Goal: Communication & Community: Answer question/provide support

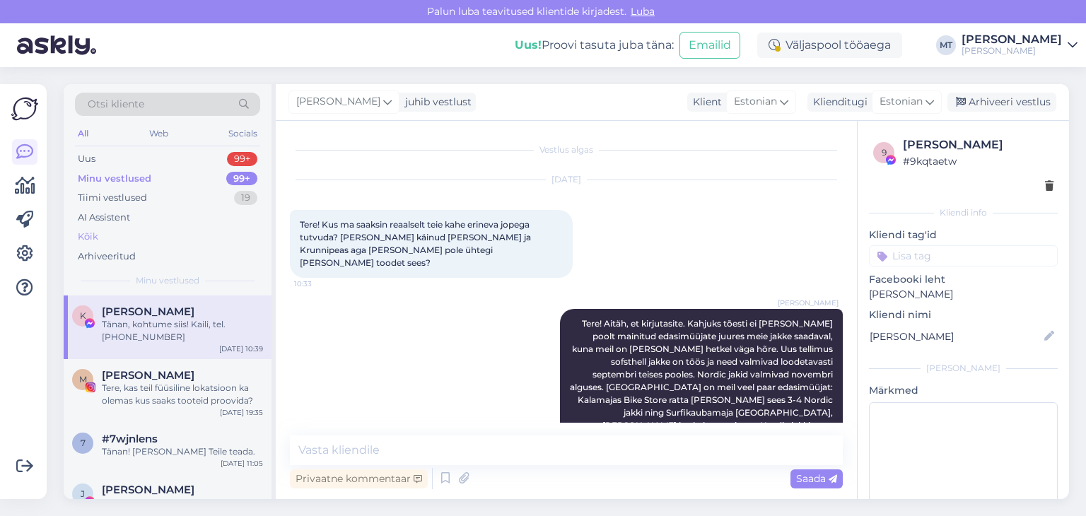
scroll to position [1327, 0]
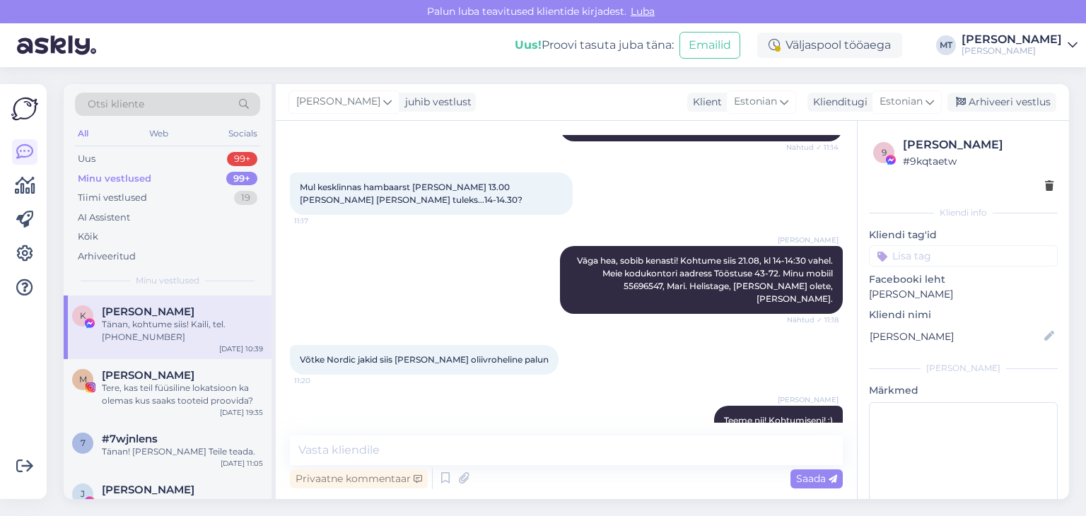
click at [125, 176] on div "Minu vestlused" at bounding box center [115, 179] width 74 height 14
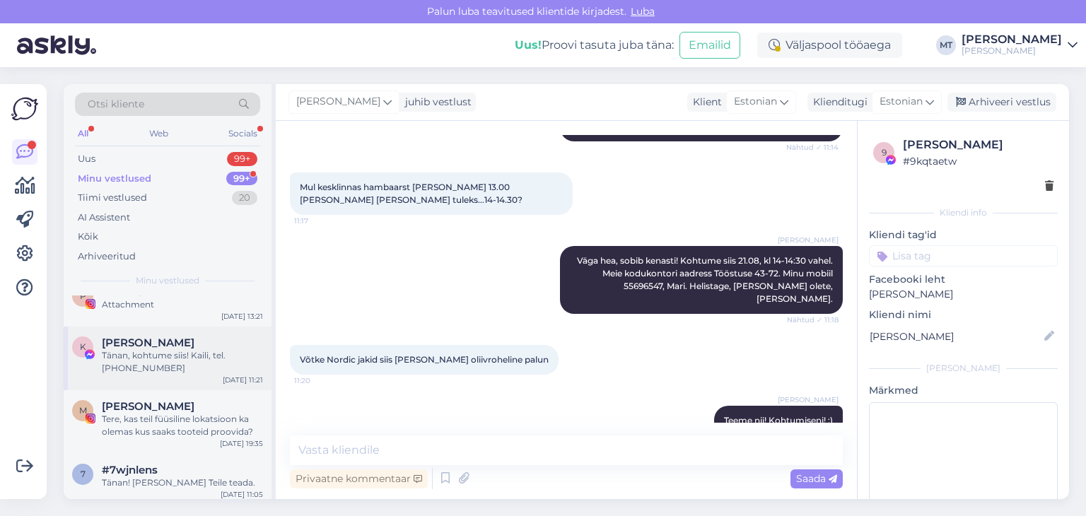
scroll to position [0, 0]
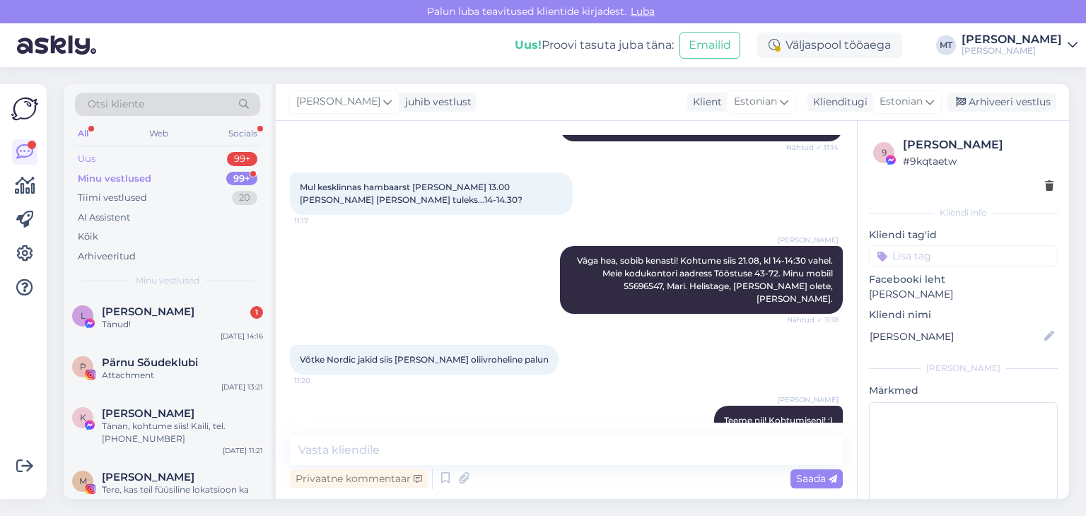
click at [82, 158] on div "Uus" at bounding box center [87, 159] width 18 height 14
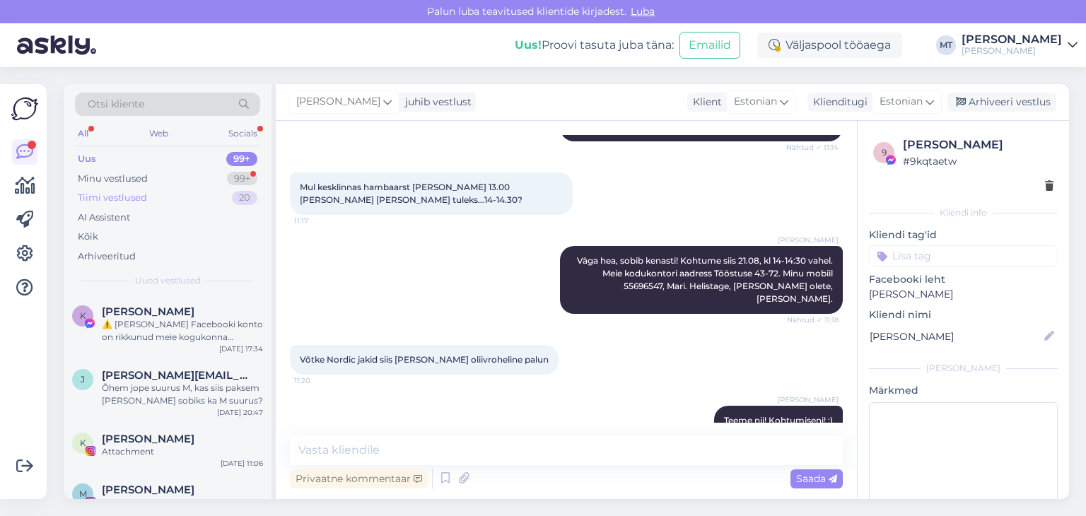
click at [105, 197] on div "Tiimi vestlused" at bounding box center [112, 198] width 69 height 14
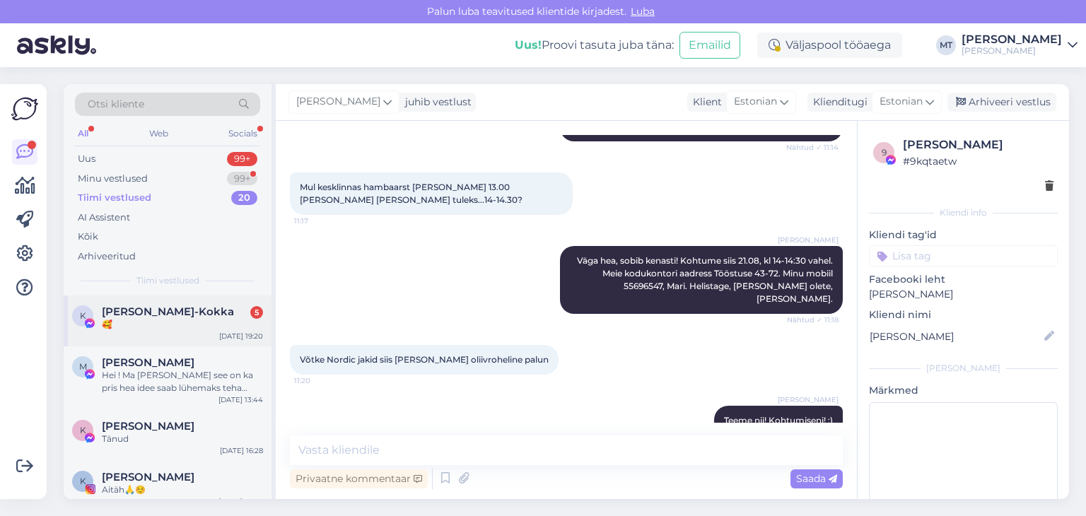
click at [164, 314] on span "[PERSON_NAME]-Kokka" at bounding box center [168, 311] width 132 height 13
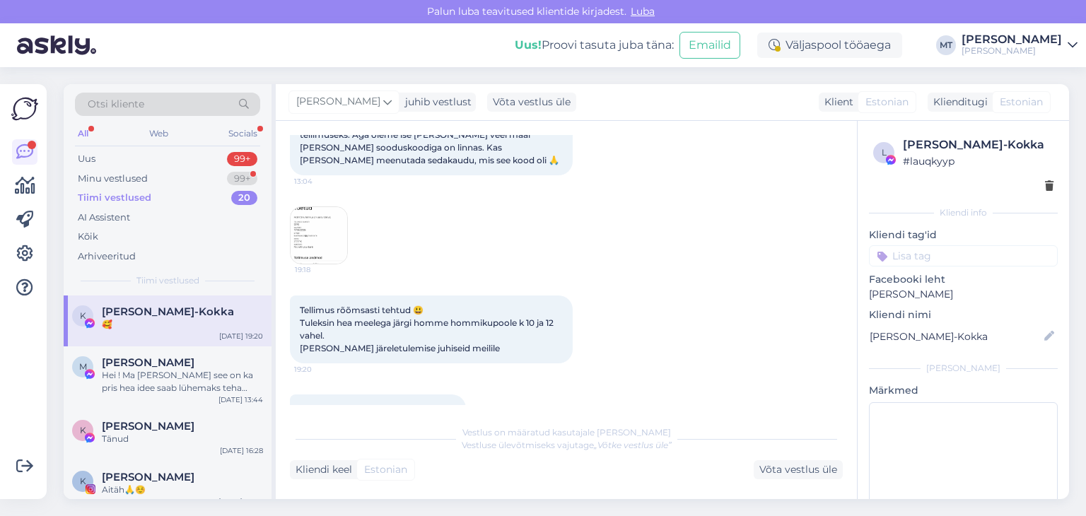
scroll to position [401, 0]
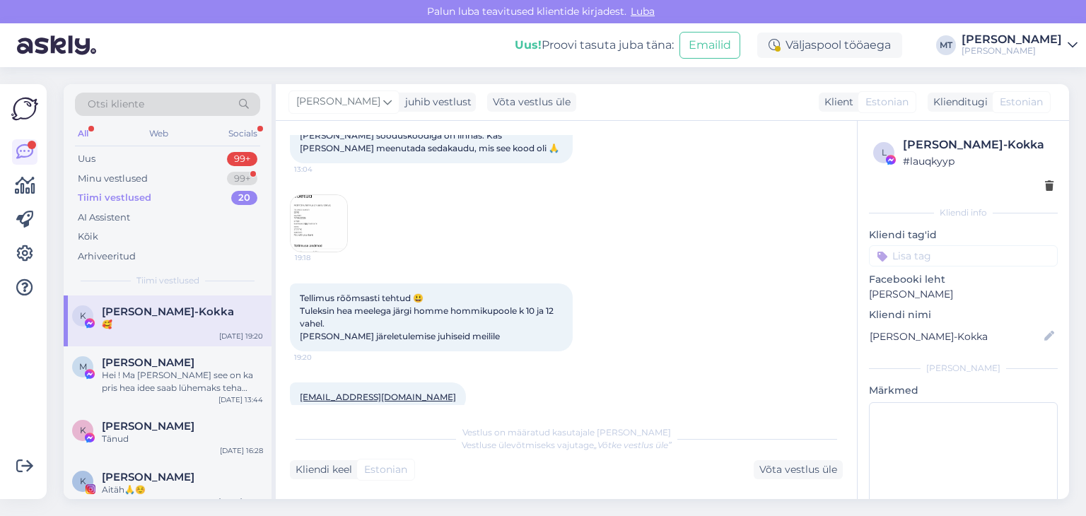
click at [318, 218] on img at bounding box center [318, 223] width 57 height 57
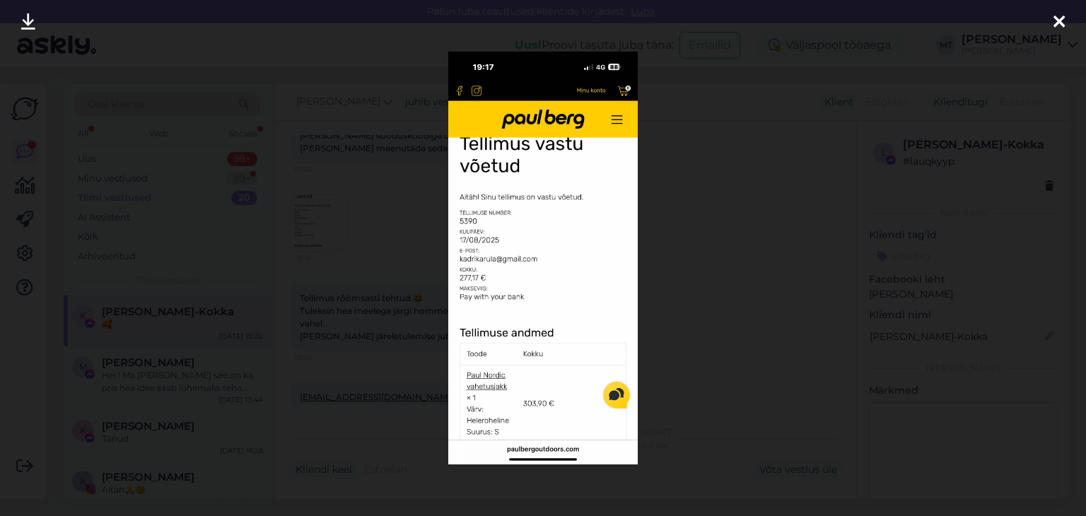
click at [1056, 19] on icon at bounding box center [1058, 22] width 11 height 18
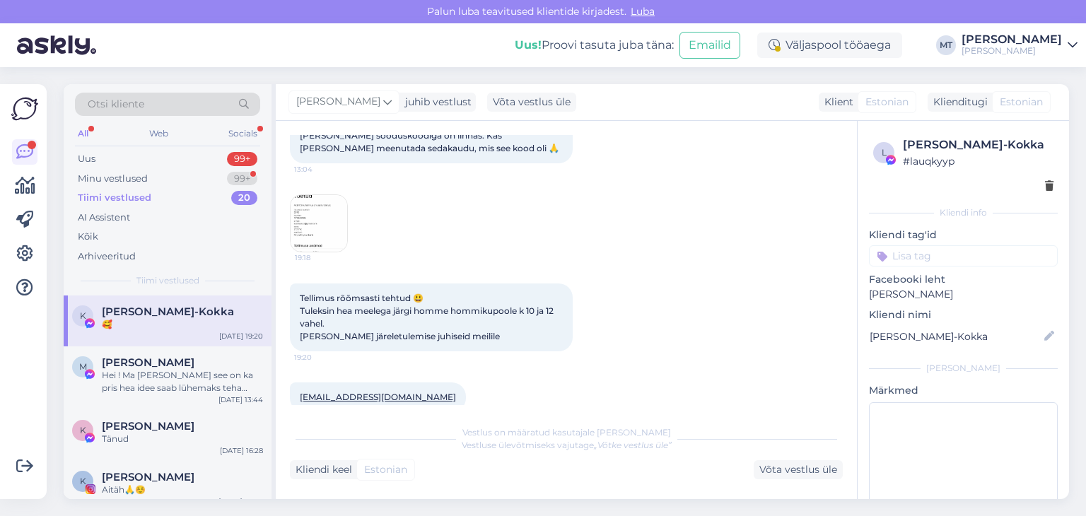
scroll to position [472, 0]
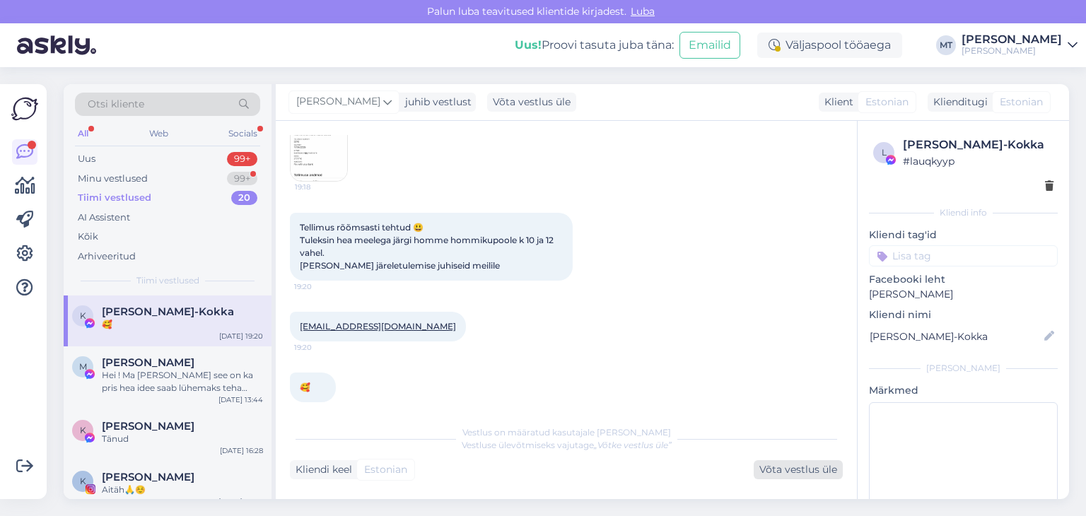
click at [779, 473] on div "Võta vestlus üle" at bounding box center [797, 469] width 89 height 19
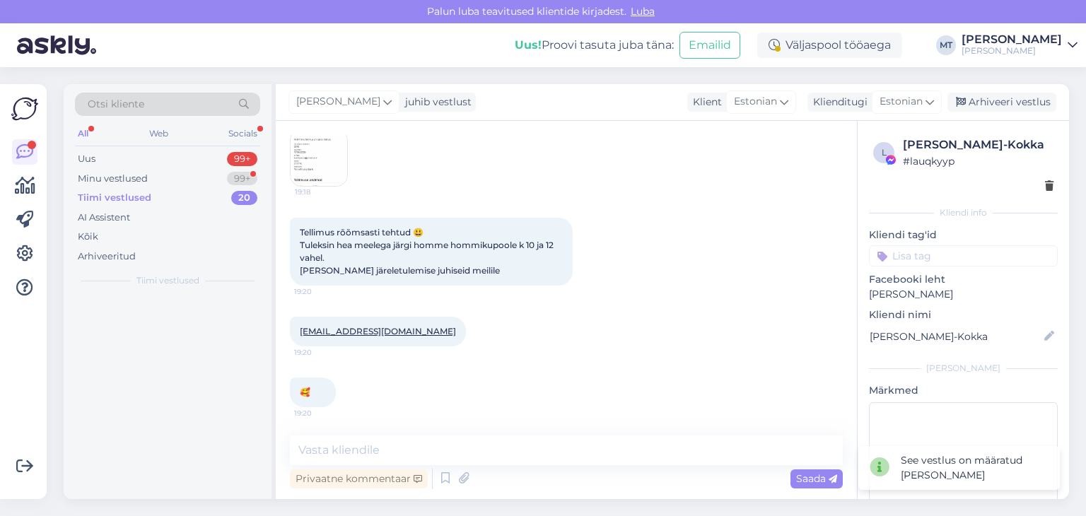
scroll to position [454, 0]
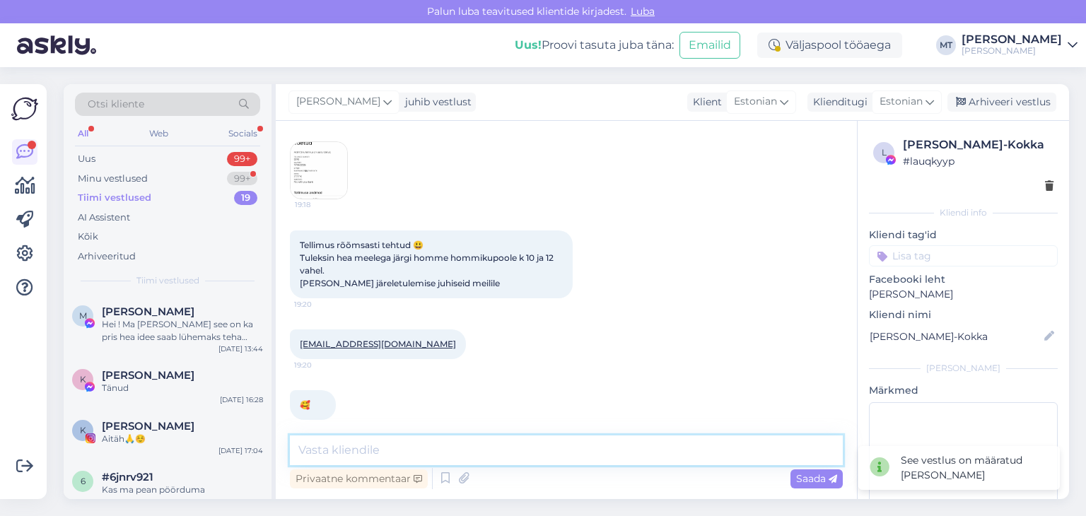
click at [544, 450] on textarea at bounding box center [566, 450] width 553 height 30
click at [493, 447] on textarea "Suured tänud tellimuse eest. :)" at bounding box center [566, 450] width 553 height 30
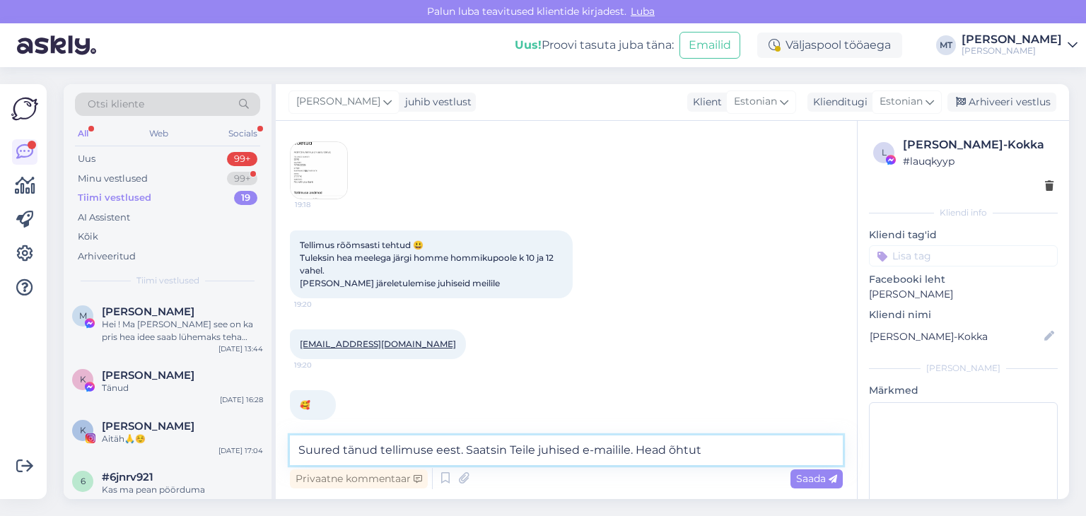
type textarea "Suured tänud tellimuse eest. Saatsin Teile juhised e-mailile. Head õhtut!"
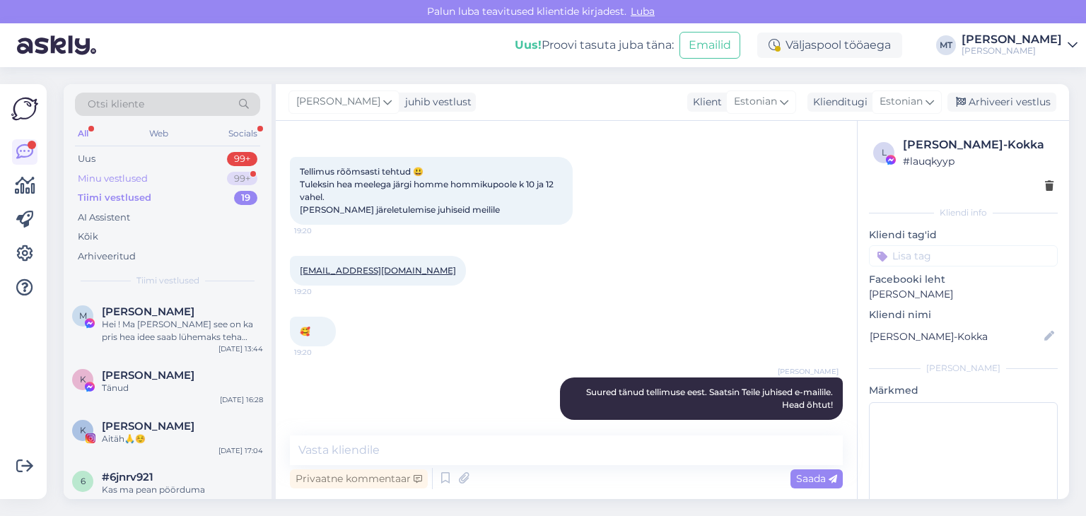
click at [114, 170] on div "Minu vestlused 99+" at bounding box center [167, 179] width 185 height 20
click at [165, 380] on span "[PERSON_NAME]" at bounding box center [148, 375] width 93 height 13
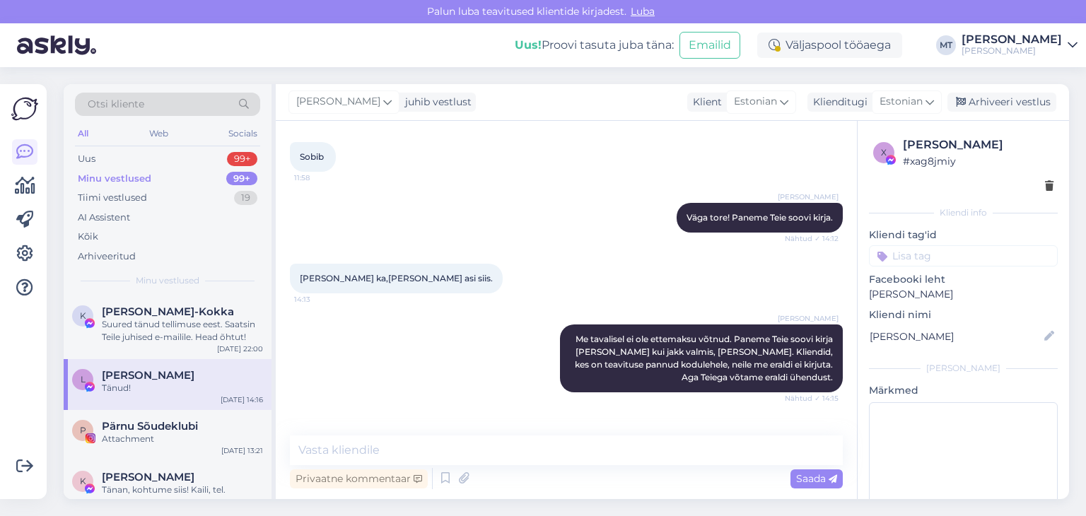
scroll to position [402, 0]
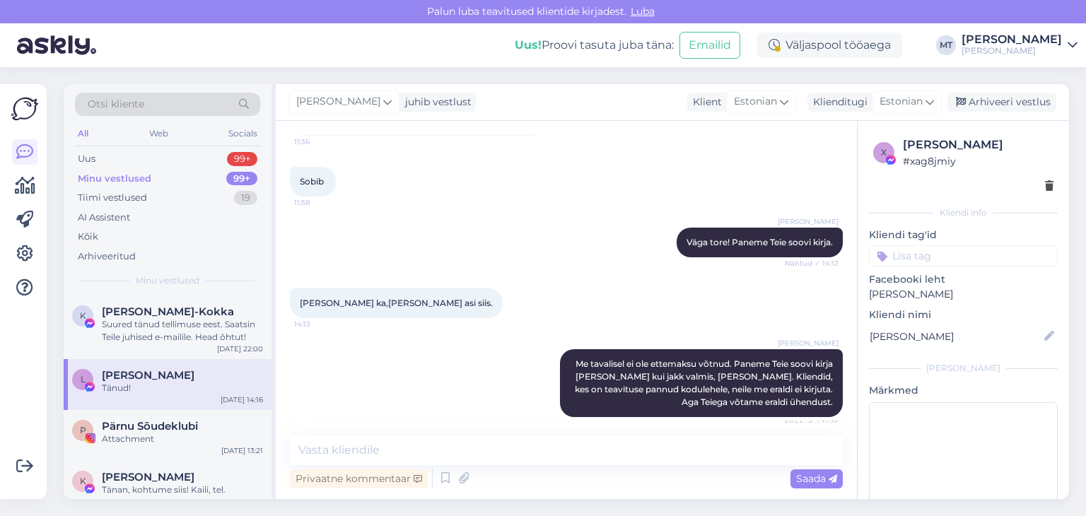
drag, startPoint x: 985, startPoint y: 146, endPoint x: 903, endPoint y: 145, distance: 82.0
click at [903, 145] on div "[PERSON_NAME]" at bounding box center [978, 144] width 151 height 17
copy div "[PERSON_NAME]"
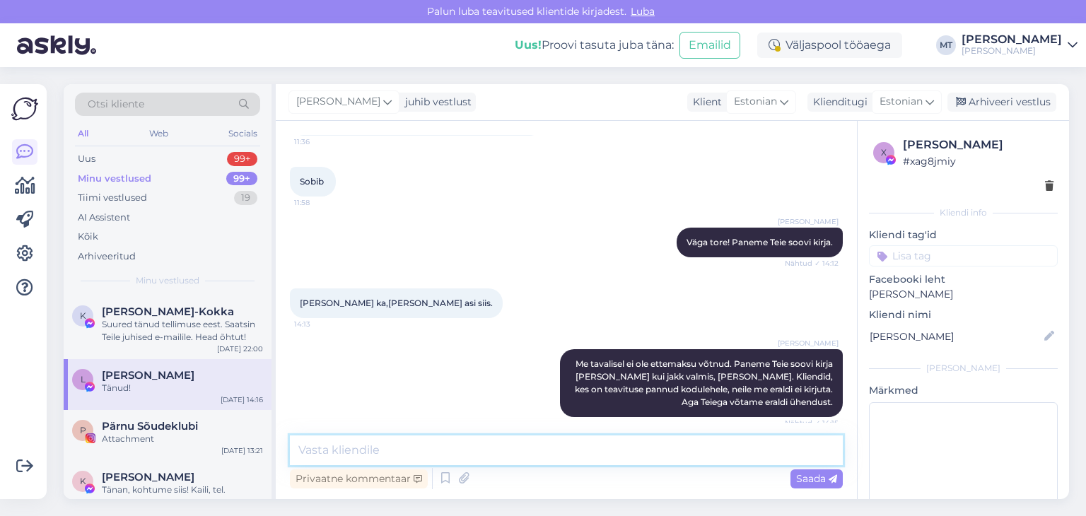
click at [384, 447] on textarea at bounding box center [566, 450] width 553 height 30
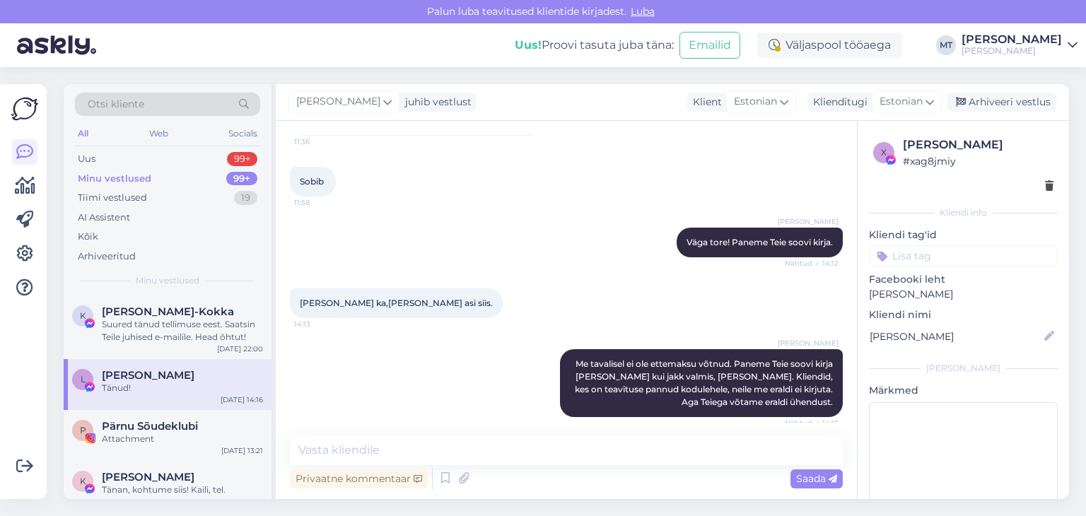
click at [150, 379] on span "[PERSON_NAME]" at bounding box center [148, 375] width 93 height 13
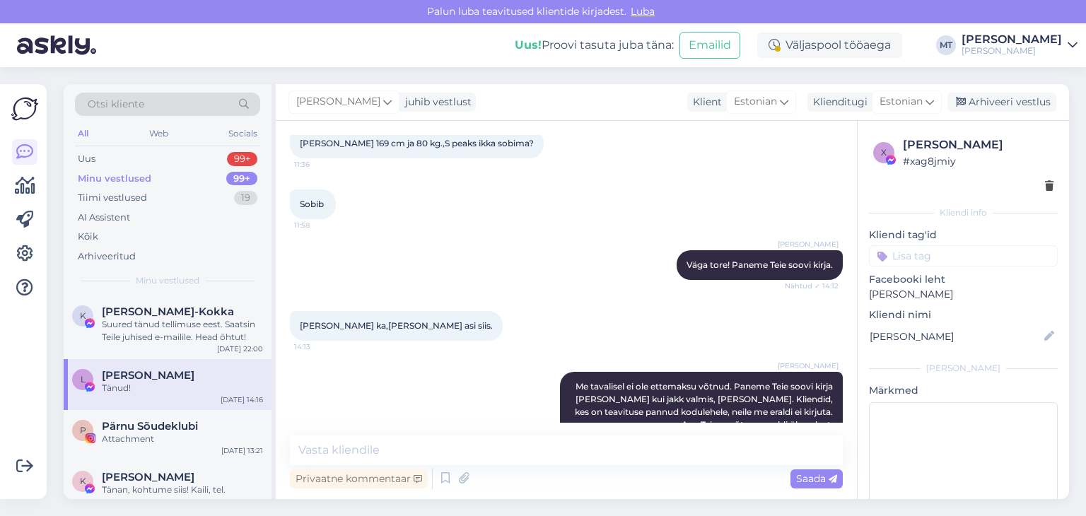
scroll to position [473, 0]
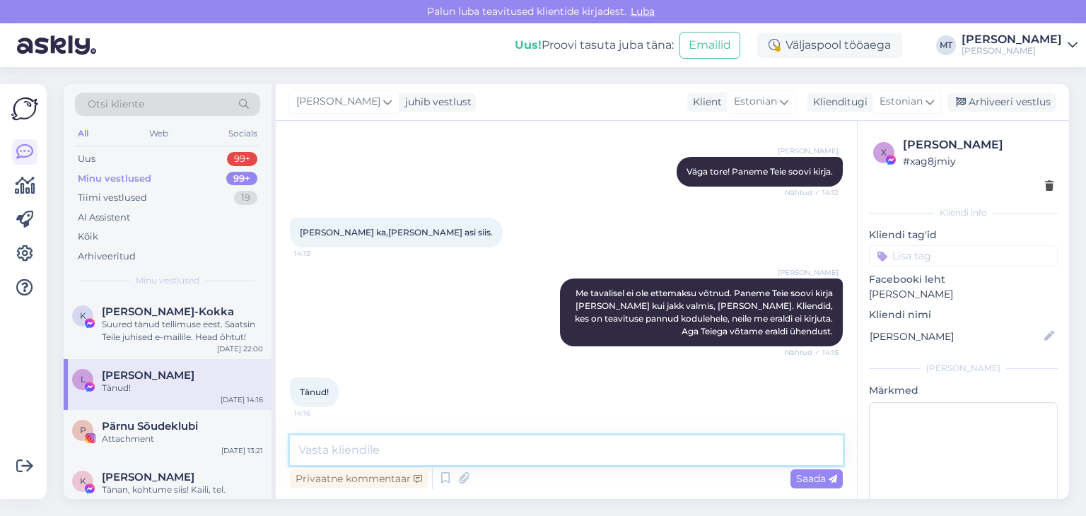
click at [335, 451] on textarea at bounding box center [566, 450] width 553 height 30
click at [370, 452] on textarea at bounding box center [566, 450] width 553 height 30
type textarea "Aitäh Teile samuti!"
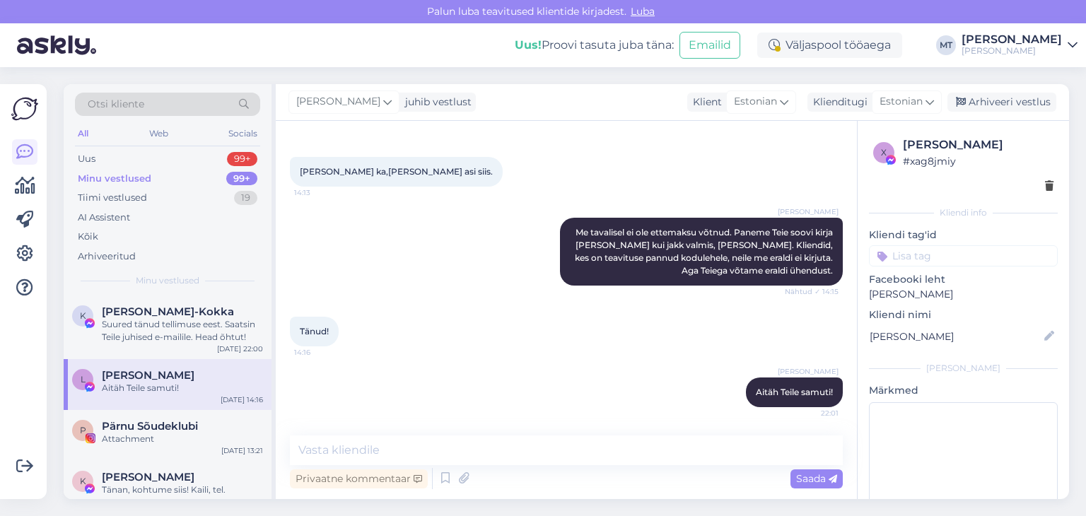
click at [107, 177] on div "Minu vestlused" at bounding box center [115, 179] width 74 height 14
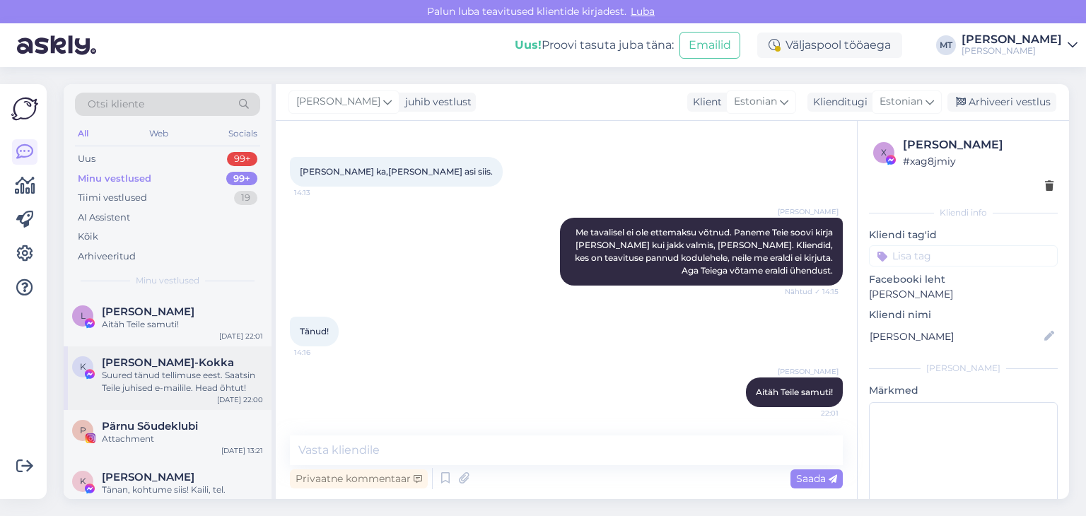
click at [172, 377] on div "Suured tänud tellimuse eest. Saatsin Teile juhised e-mailile. Head õhtut!" at bounding box center [182, 381] width 161 height 25
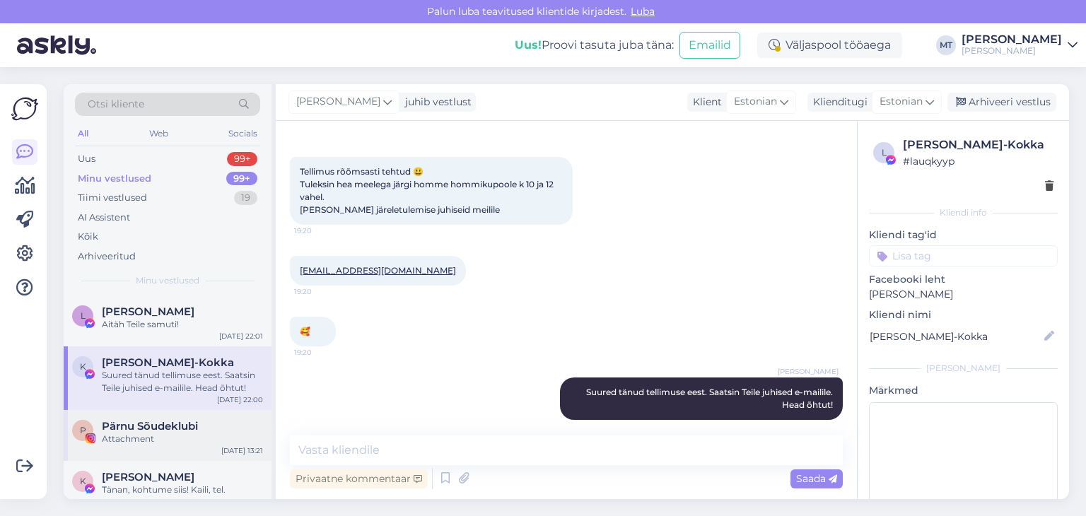
click at [159, 436] on div "Attachment" at bounding box center [182, 439] width 161 height 13
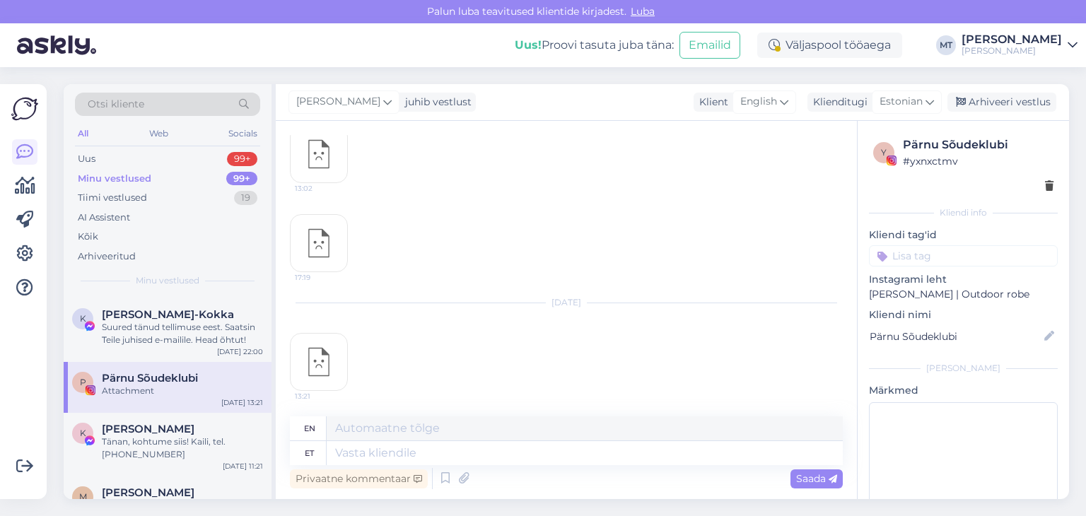
scroll to position [141, 0]
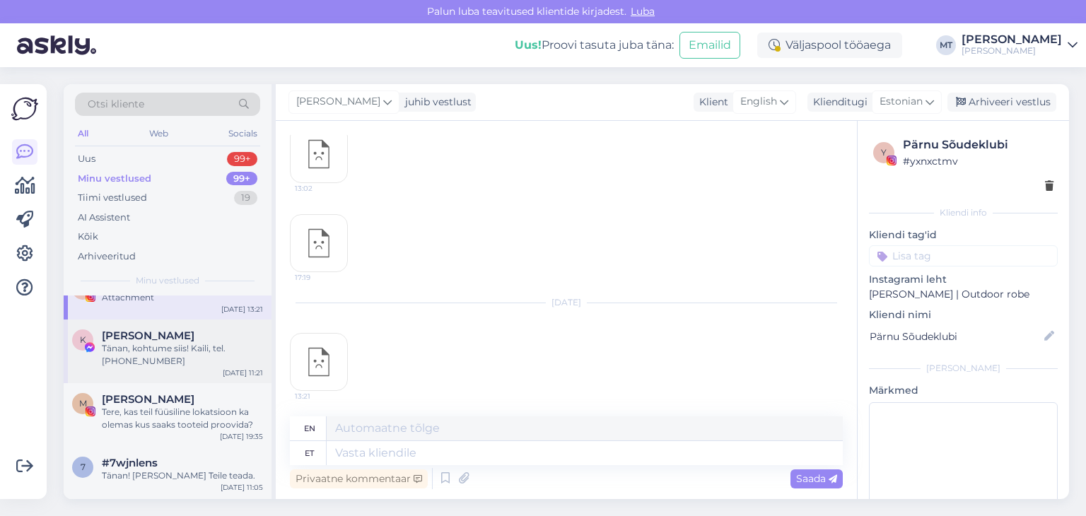
click at [133, 343] on div "Tänan, kohtume siis! Kaili, tel. [PHONE_NUMBER]" at bounding box center [182, 354] width 161 height 25
